Goal: Task Accomplishment & Management: Use online tool/utility

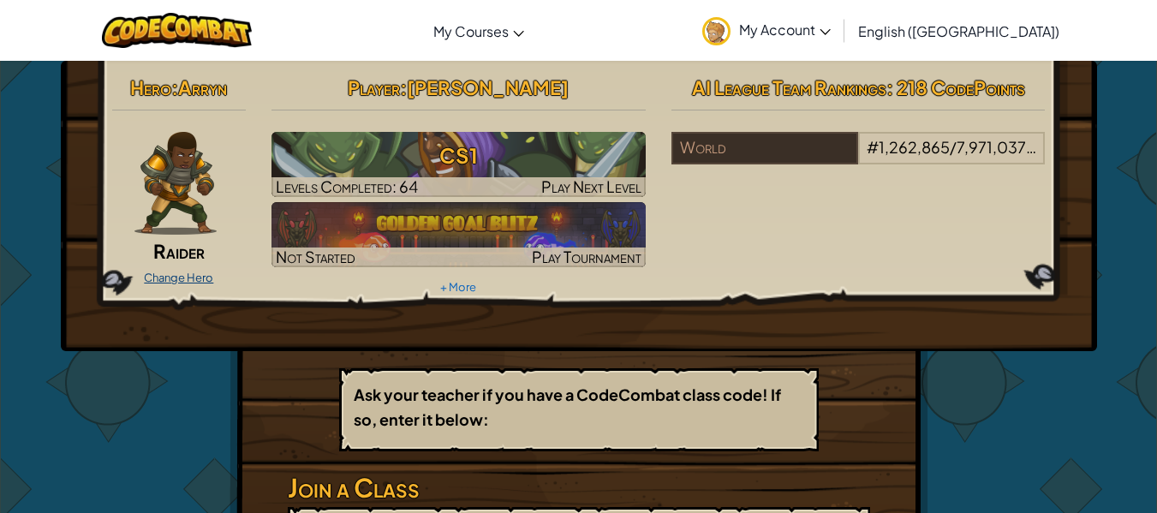
click at [201, 276] on link "Change Hero" at bounding box center [178, 278] width 69 height 14
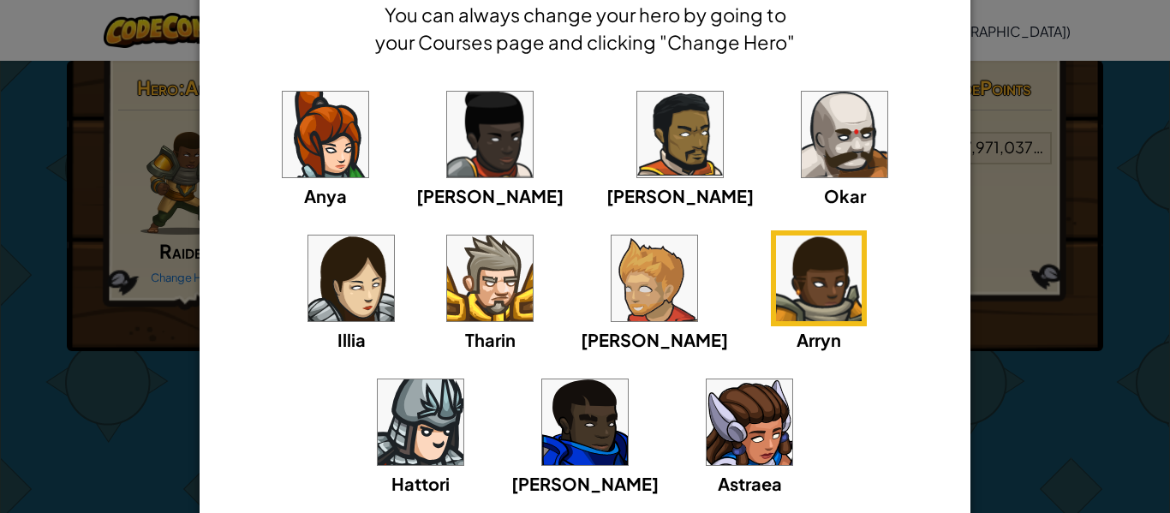
scroll to position [28, 0]
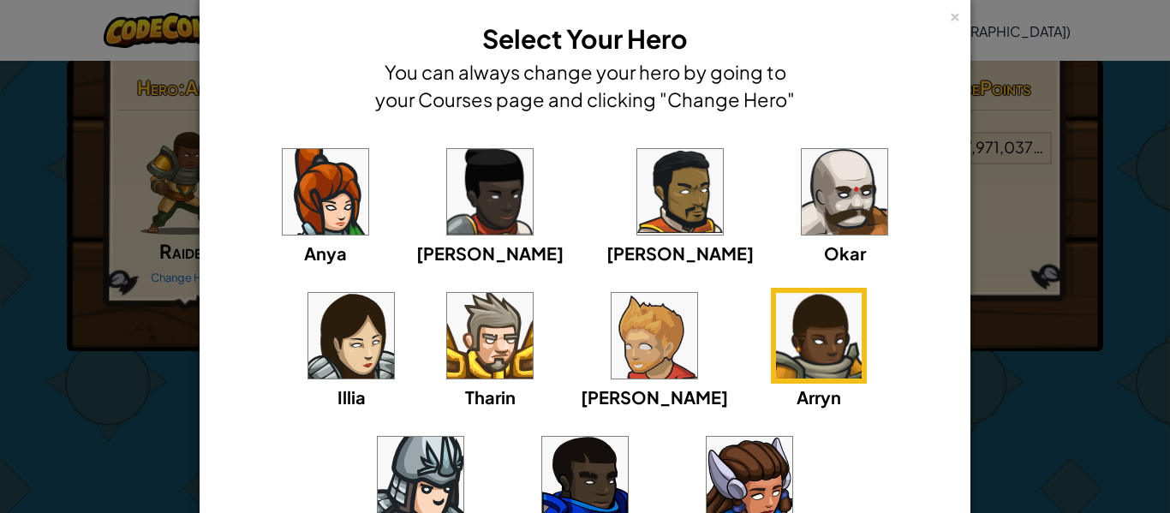
click at [611, 337] on img at bounding box center [654, 336] width 86 height 86
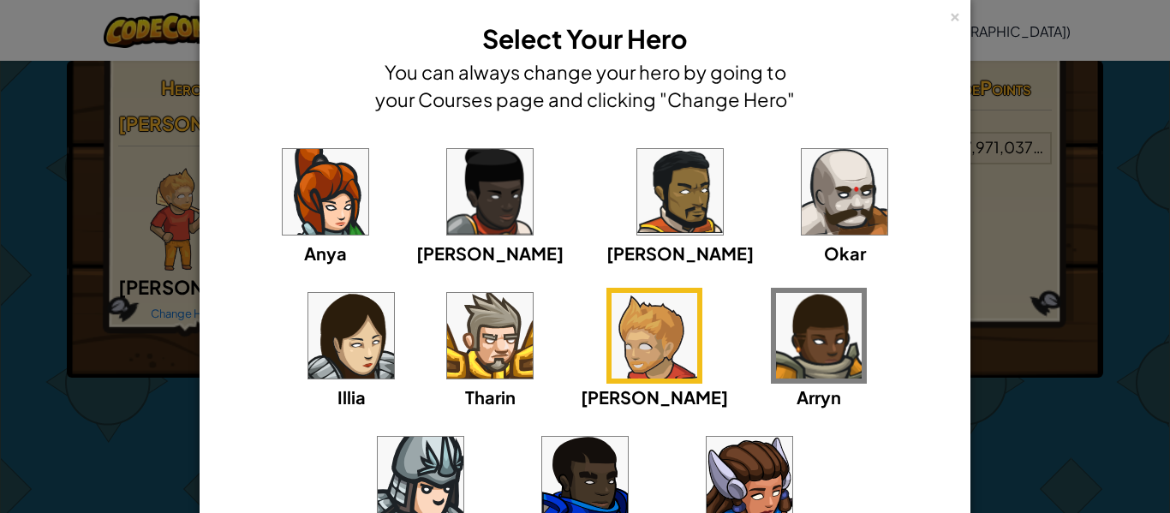
scroll to position [0, 0]
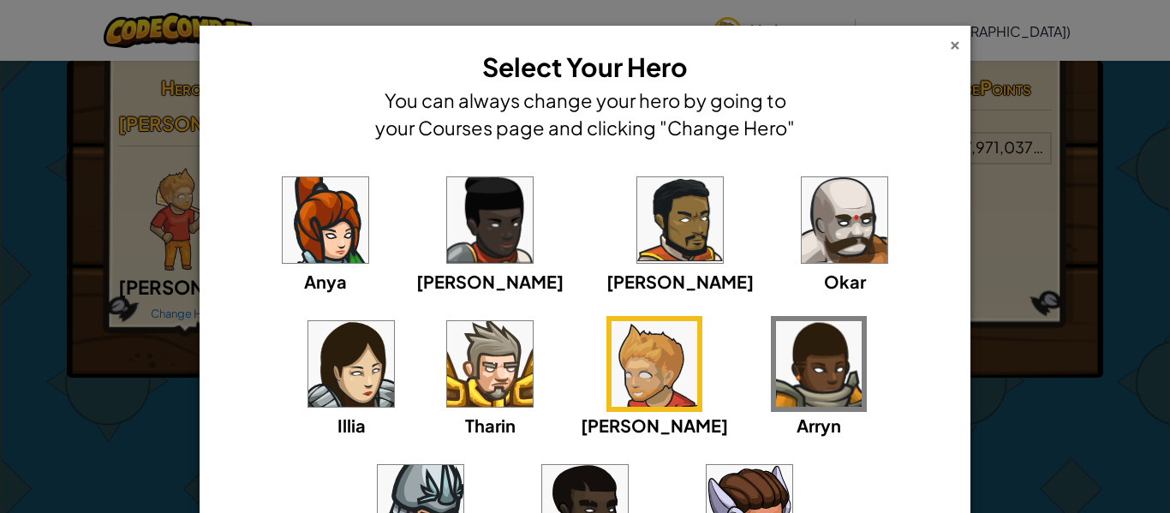
click at [954, 44] on div "×" at bounding box center [955, 42] width 12 height 18
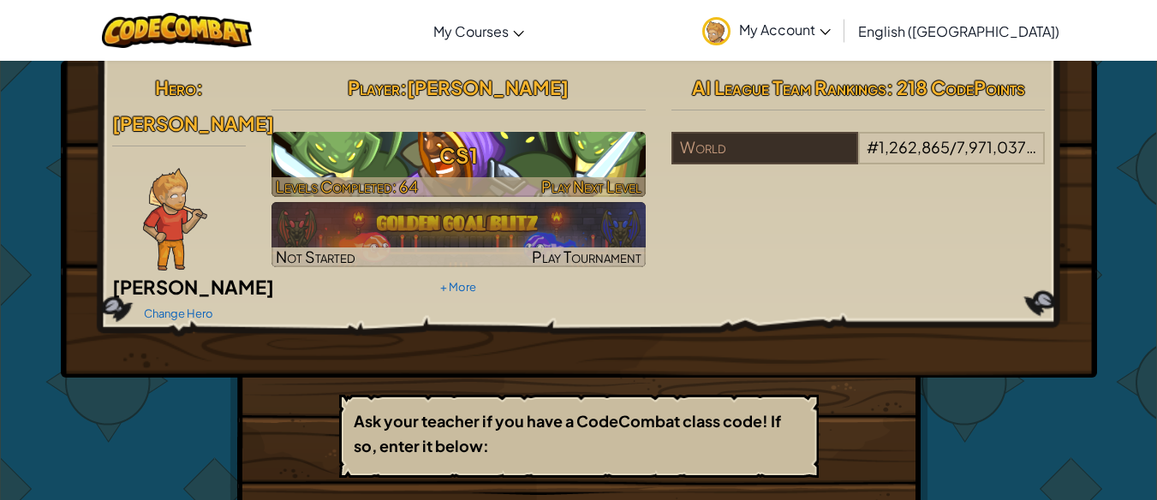
click at [510, 149] on h3 "CS1" at bounding box center [458, 155] width 374 height 39
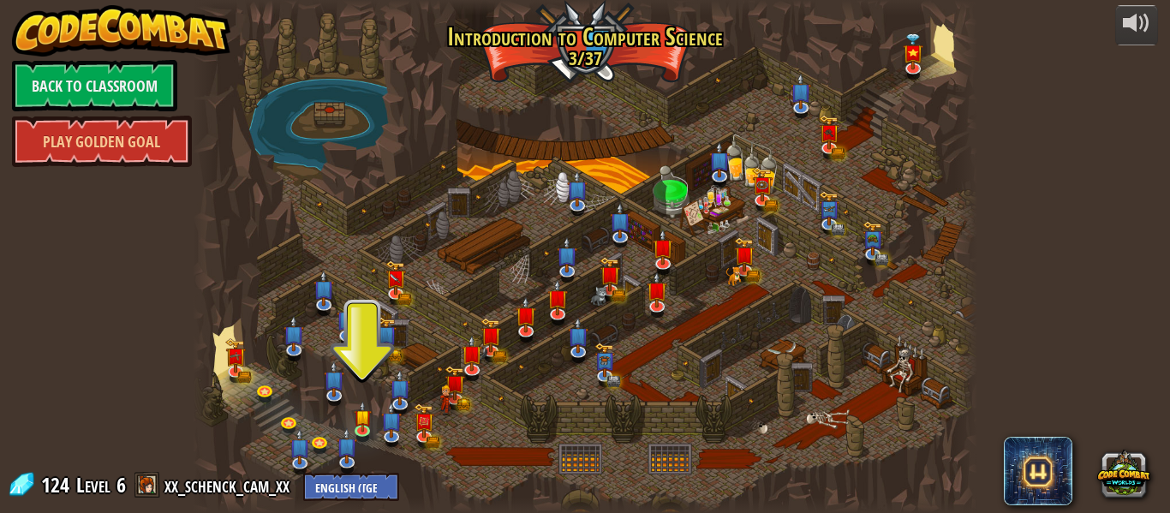
click at [330, 112] on div at bounding box center [585, 256] width 784 height 513
click at [360, 431] on link at bounding box center [365, 431] width 34 height 34
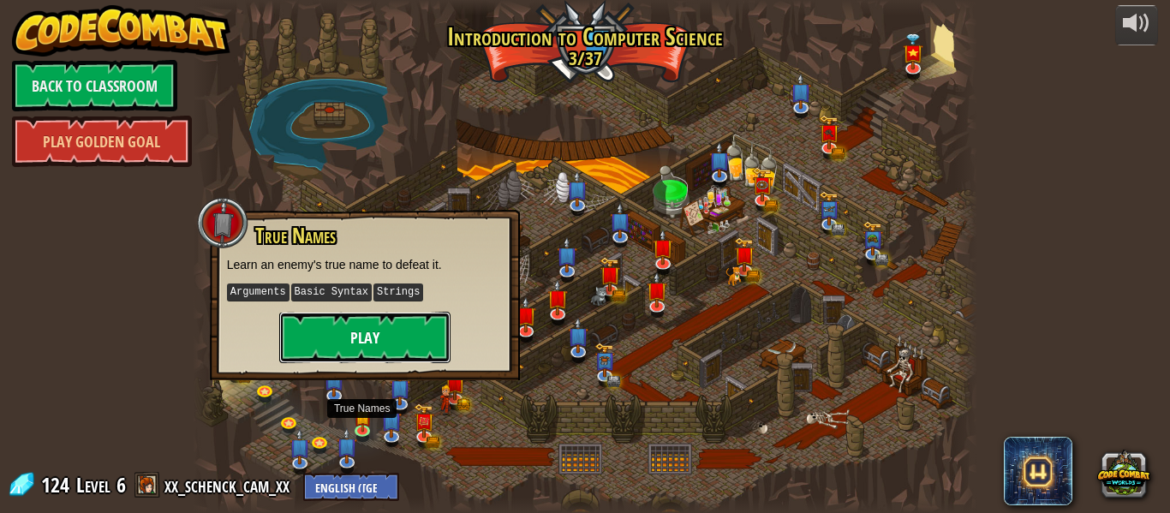
click at [390, 349] on button "Play" at bounding box center [364, 337] width 171 height 51
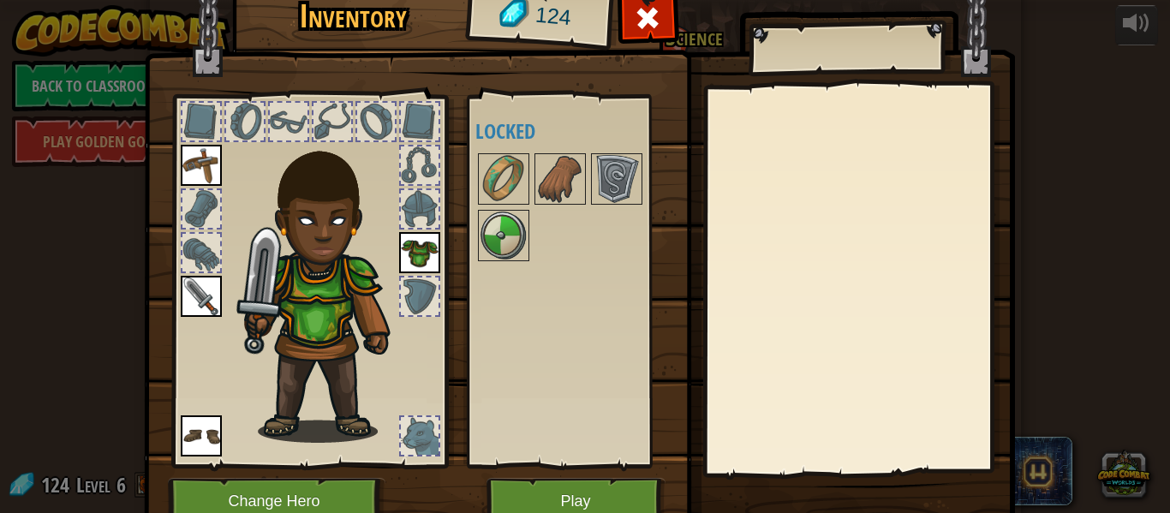
click at [419, 247] on img at bounding box center [419, 252] width 41 height 41
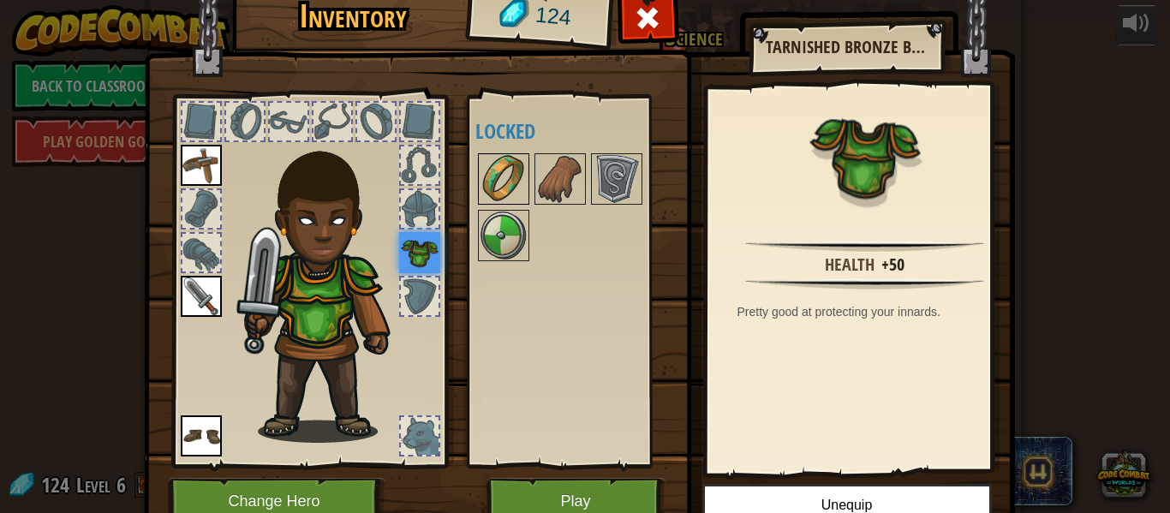
click at [515, 187] on img at bounding box center [503, 179] width 48 height 48
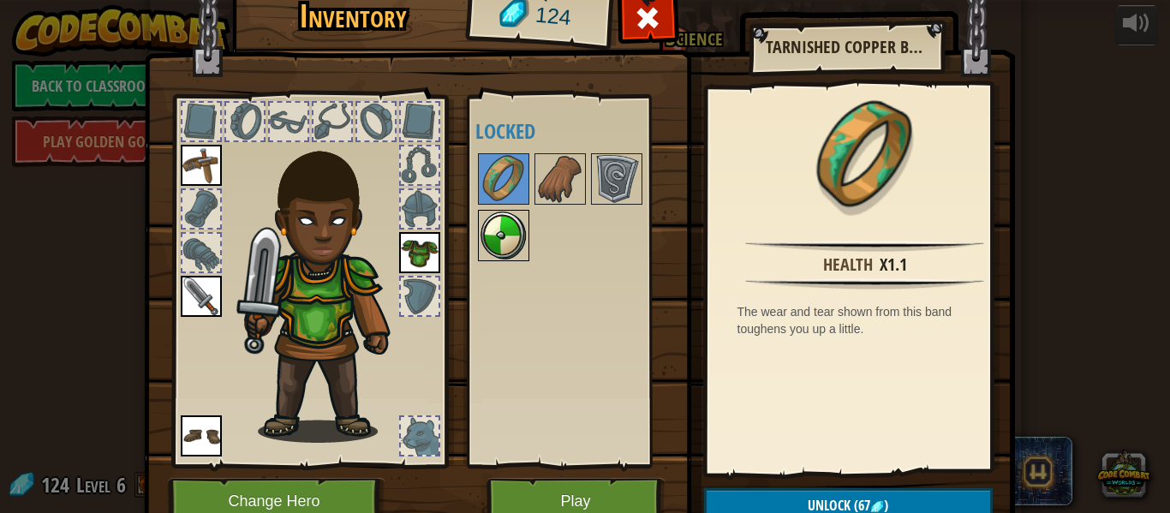
click at [500, 229] on img at bounding box center [503, 235] width 48 height 48
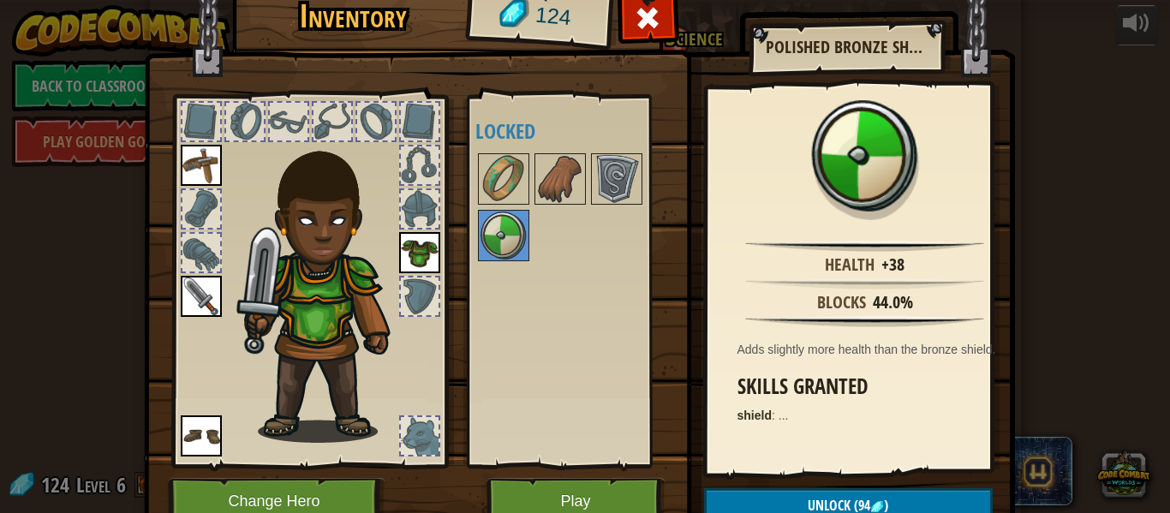
click at [192, 158] on img at bounding box center [201, 165] width 41 height 41
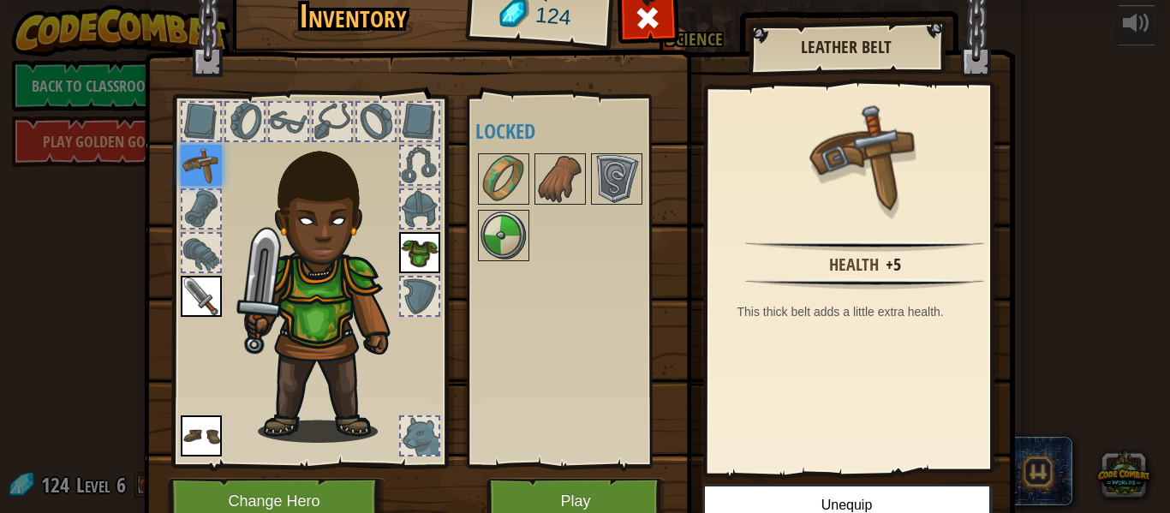
click at [413, 200] on div at bounding box center [420, 209] width 38 height 38
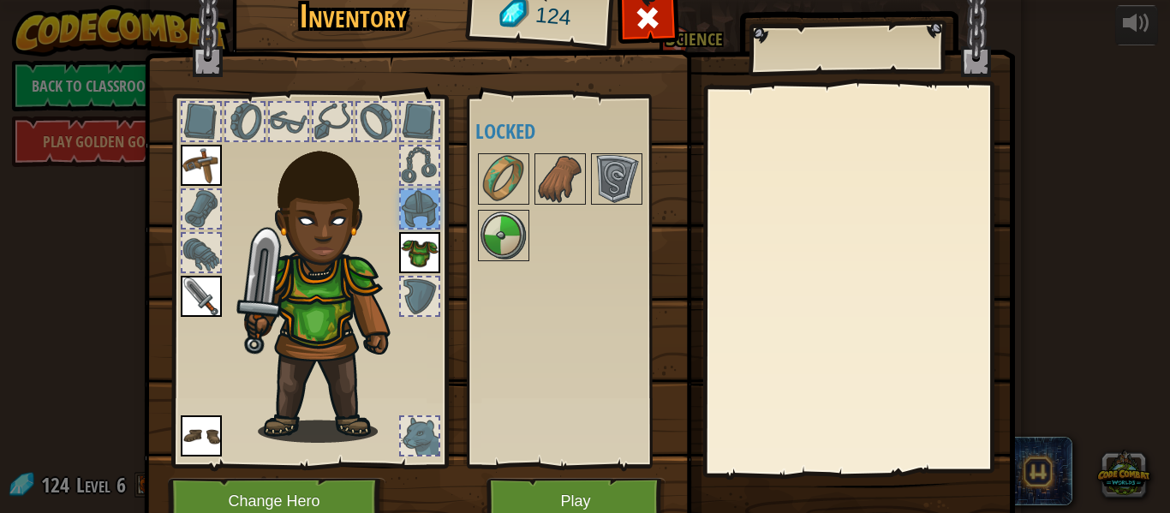
drag, startPoint x: 193, startPoint y: 157, endPoint x: 226, endPoint y: 138, distance: 38.3
click at [193, 156] on img at bounding box center [201, 165] width 41 height 41
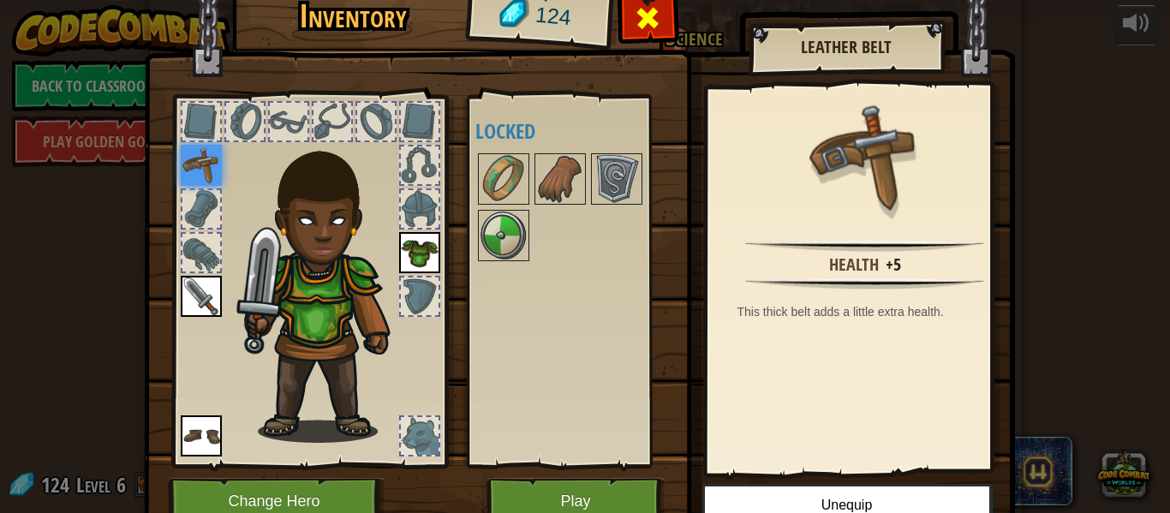
click at [647, 16] on span at bounding box center [647, 17] width 27 height 27
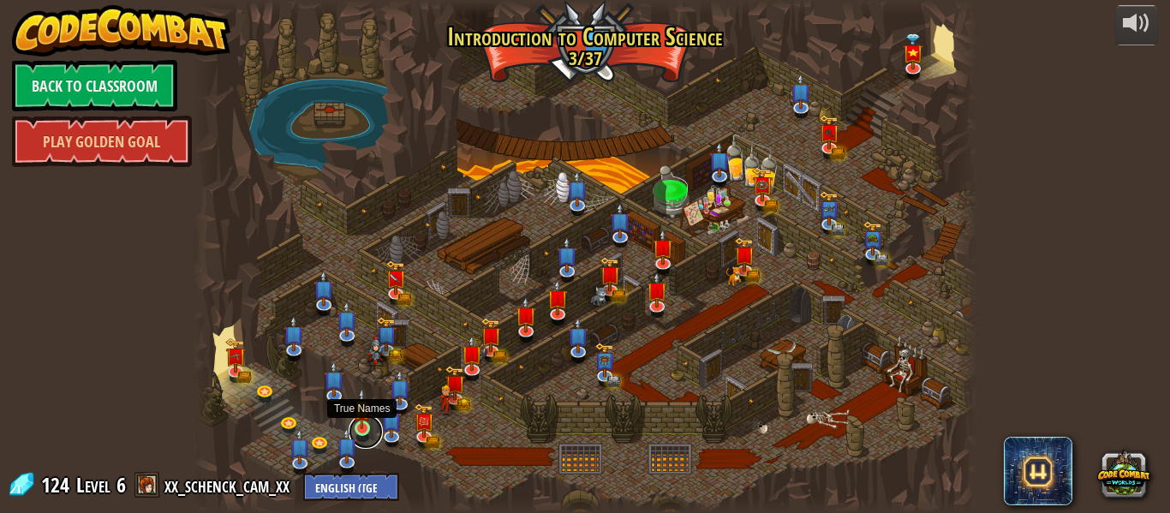
click at [363, 431] on link at bounding box center [365, 431] width 34 height 34
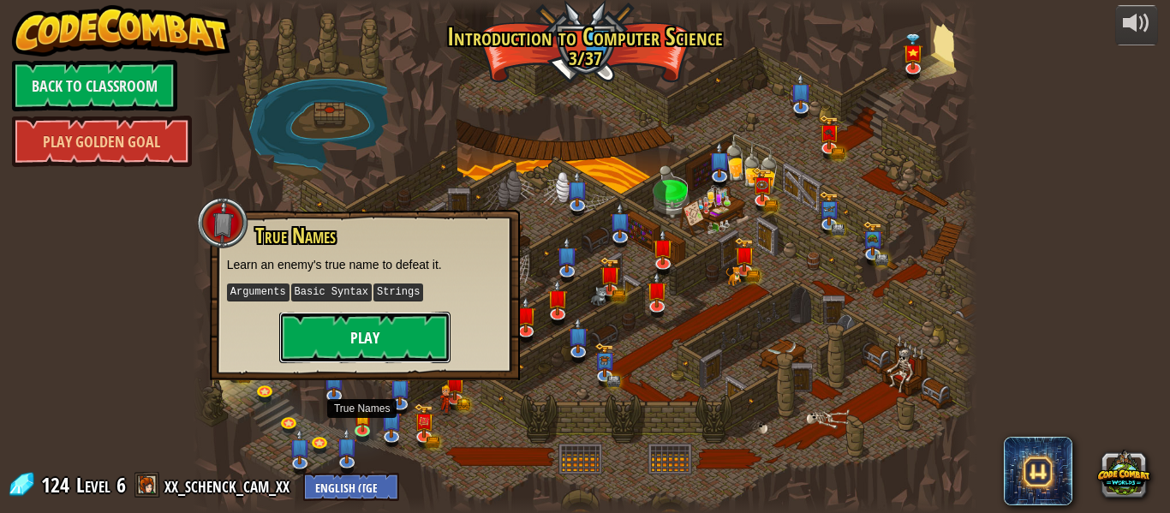
click at [370, 333] on button "Play" at bounding box center [364, 337] width 171 height 51
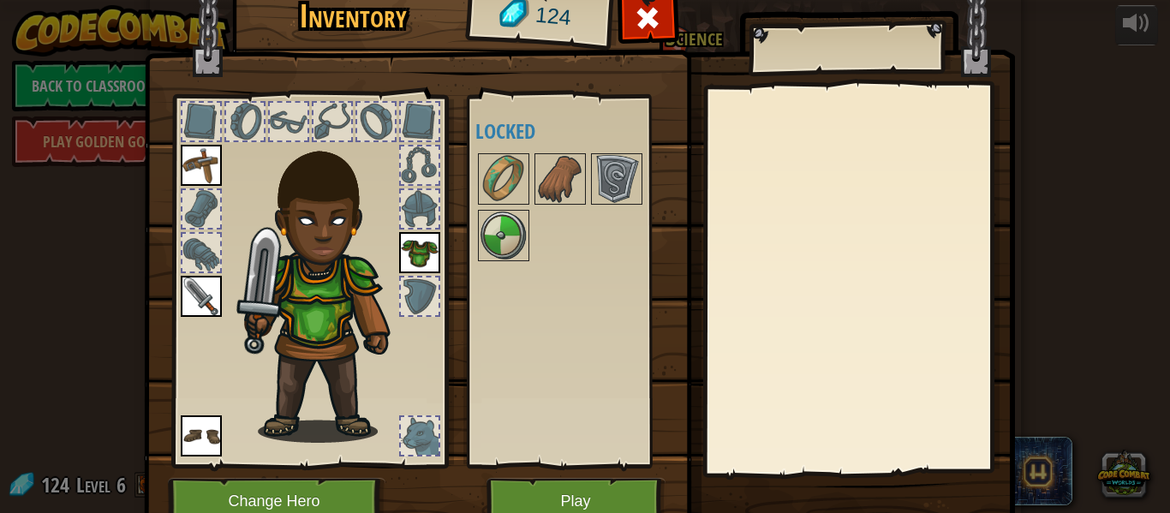
click at [409, 129] on div at bounding box center [420, 122] width 38 height 38
click at [378, 128] on div at bounding box center [376, 122] width 38 height 38
click at [401, 443] on div at bounding box center [420, 436] width 38 height 38
click at [567, 485] on button "Play" at bounding box center [575, 501] width 179 height 47
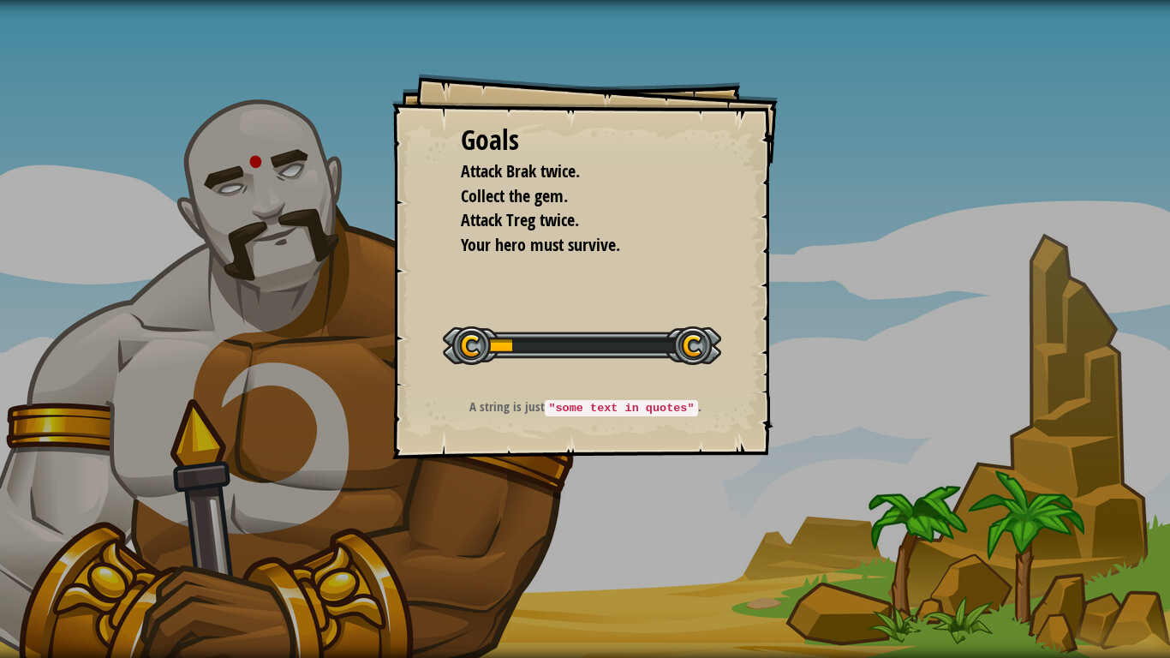
drag, startPoint x: 1156, startPoint y: 65, endPoint x: 1133, endPoint y: 80, distance: 27.8
click at [1146, 73] on div "Goals Attack Brak twice. Collect the gem. Attack Treg twice. Your hero must sur…" at bounding box center [585, 329] width 1170 height 658
click at [719, 217] on div "Goals Attack Brak twice. Collect the gem. Attack Treg twice. Your hero must sur…" at bounding box center [584, 266] width 385 height 385
drag, startPoint x: 711, startPoint y: 218, endPoint x: 751, endPoint y: 229, distance: 41.8
click at [724, 227] on div "Goals Attack Brak twice. Collect the gem. Attack Treg twice. Your hero must sur…" at bounding box center [584, 266] width 385 height 385
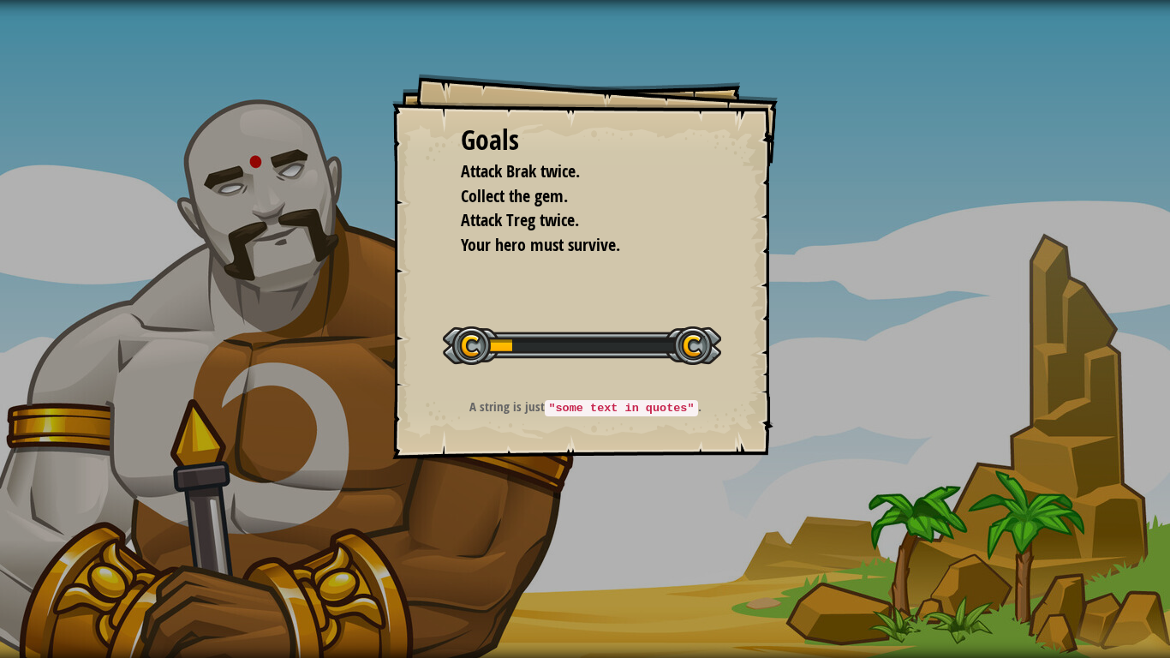
click at [561, 172] on span "Attack Brak twice." at bounding box center [520, 170] width 119 height 23
click at [559, 171] on span "Attack Brak twice." at bounding box center [520, 170] width 119 height 23
click at [544, 158] on div "Goals Attack Brak twice. Collect the gem. Attack Treg twice. Your hero must sur…" at bounding box center [585, 189] width 248 height 137
drag, startPoint x: 543, startPoint y: 156, endPoint x: 502, endPoint y: 128, distance: 49.9
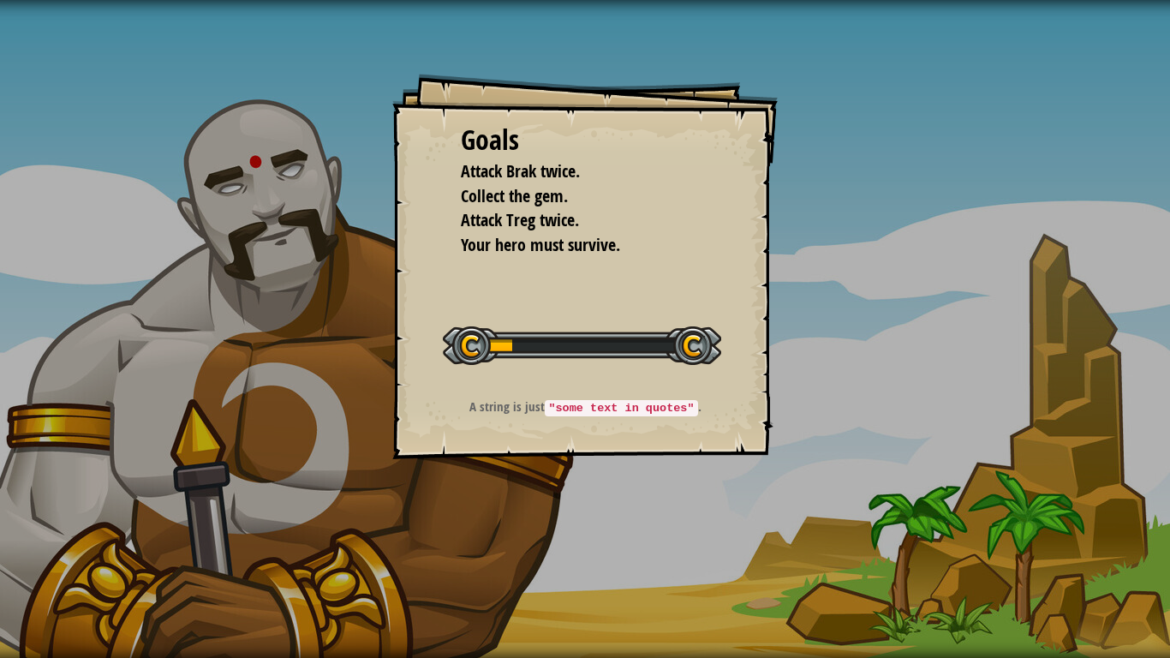
click at [516, 140] on div "Goals" at bounding box center [585, 140] width 248 height 39
drag, startPoint x: 462, startPoint y: 77, endPoint x: 491, endPoint y: 86, distance: 30.3
click at [466, 71] on div "Goals Attack Brak twice. Collect the gem. Attack Treg twice. Your hero must sur…" at bounding box center [585, 329] width 1170 height 658
drag, startPoint x: 526, startPoint y: 113, endPoint x: 571, endPoint y: 151, distance: 59.0
click at [534, 124] on div "Goals Attack Brak twice. Collect the gem. Attack Treg twice. Your hero must sur…" at bounding box center [584, 266] width 385 height 385
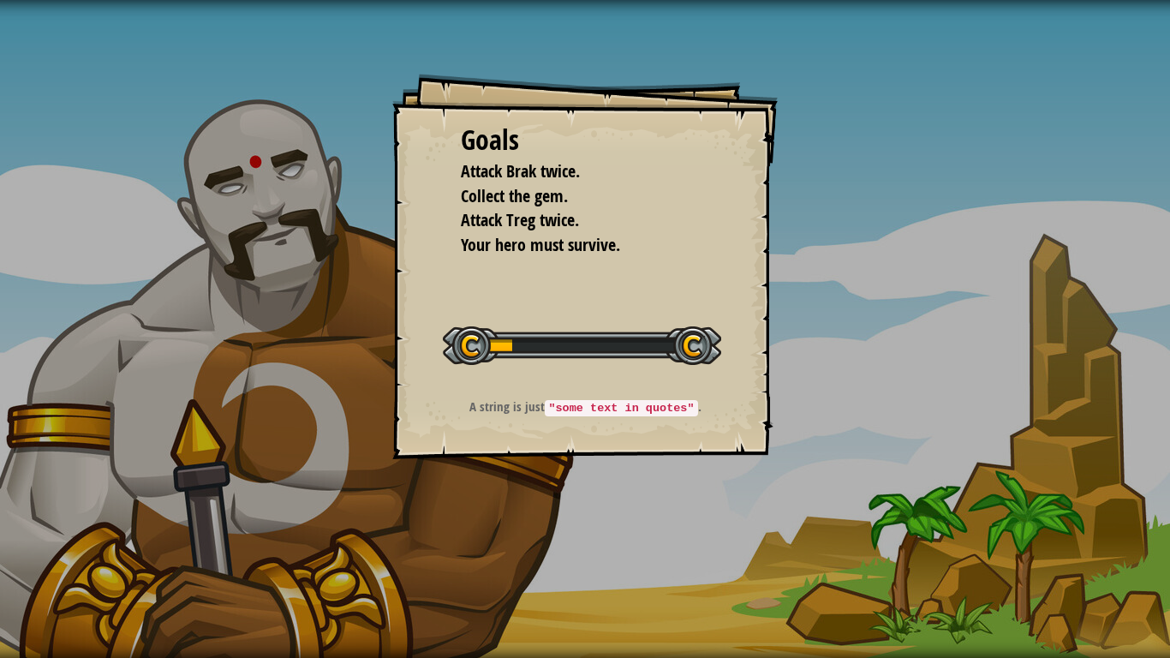
click at [573, 152] on div "Goals" at bounding box center [585, 140] width 248 height 39
drag, startPoint x: 321, startPoint y: 196, endPoint x: 385, endPoint y: 196, distance: 64.2
click at [325, 196] on div "Goals Attack Brak twice. Collect the gem. Attack Treg twice. Your hero must sur…" at bounding box center [585, 329] width 1170 height 658
drag, startPoint x: 568, startPoint y: 223, endPoint x: 695, endPoint y: 266, distance: 134.8
click at [574, 228] on span "Attack Treg twice." at bounding box center [520, 219] width 118 height 23
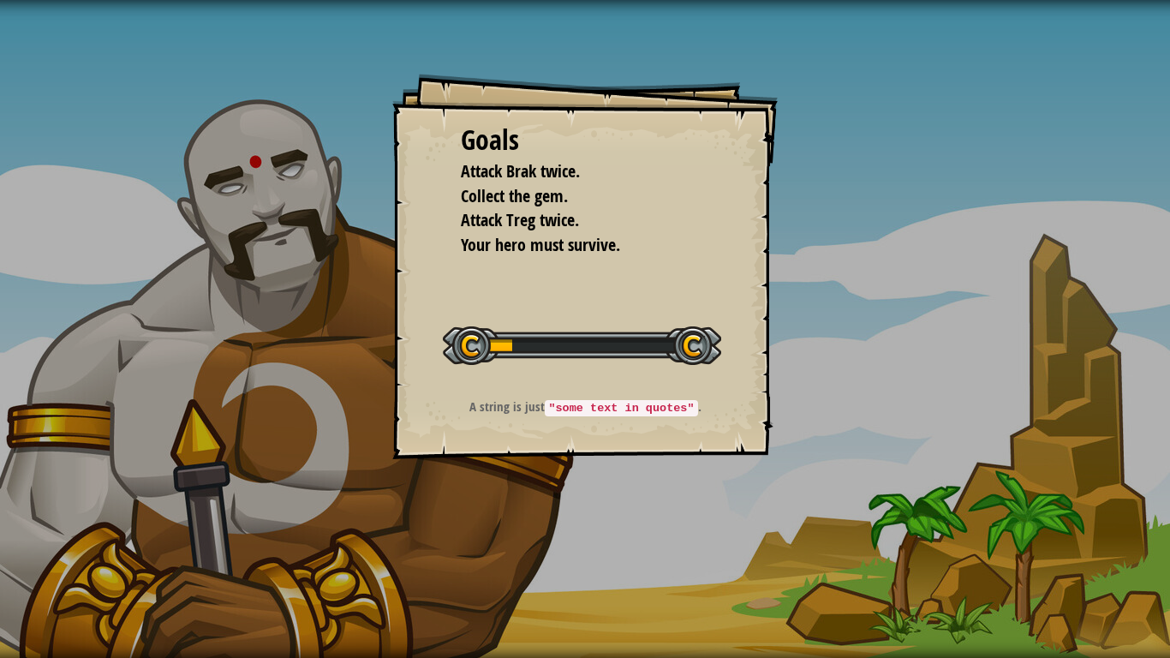
click at [695, 266] on div "Goals Attack Brak twice. Collect the gem. Attack Treg twice. Your hero must sur…" at bounding box center [584, 266] width 385 height 385
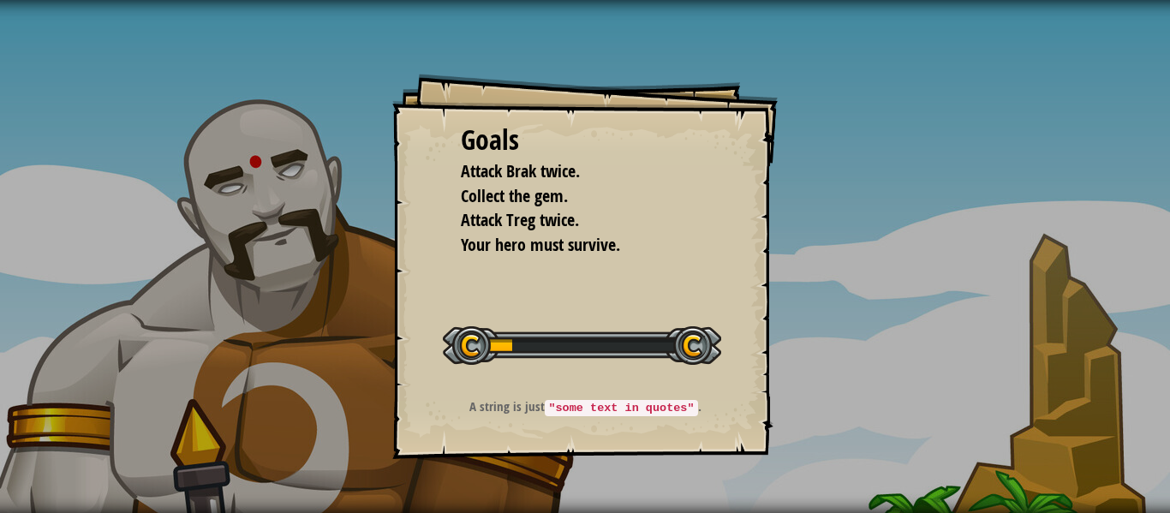
click at [840, 109] on div "Goals Attack Brak twice. Collect the gem. Attack Treg twice. Your hero must sur…" at bounding box center [585, 256] width 1170 height 513
